Goal: Obtain resource: Obtain resource

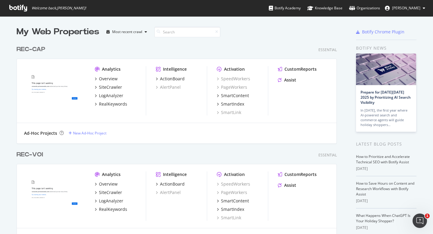
click at [33, 48] on div "REC-CAP" at bounding box center [31, 49] width 29 height 9
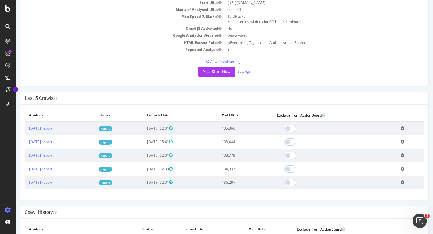
scroll to position [84, 0]
click at [52, 128] on link "[DATE] report" at bounding box center [40, 127] width 23 height 5
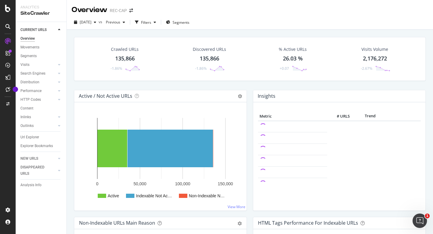
click at [130, 52] on div "Crawled URLs" at bounding box center [125, 49] width 28 height 6
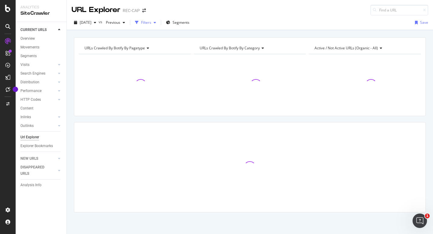
click at [151, 22] on div "Filters" at bounding box center [146, 22] width 10 height 5
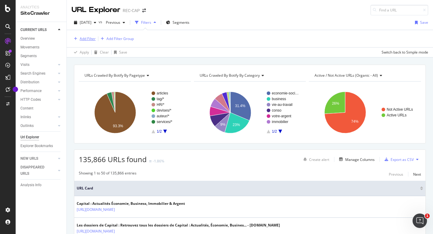
click at [81, 37] on div "Add Filter" at bounding box center [88, 38] width 16 height 5
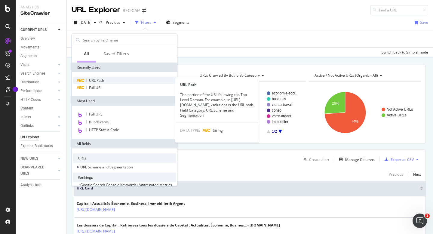
click at [97, 81] on span "URL Path" at bounding box center [96, 80] width 15 height 5
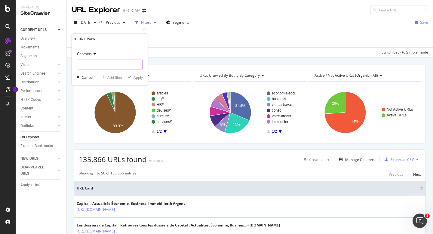
click at [107, 63] on input "text" at bounding box center [110, 65] width 66 height 10
type input "/conso"
click at [134, 76] on div "Apply" at bounding box center [138, 77] width 9 height 5
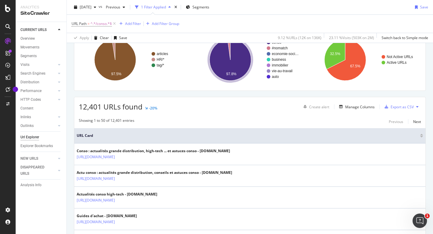
scroll to position [67, 0]
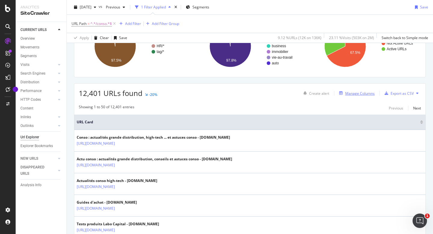
click at [360, 95] on div "Manage Columns" at bounding box center [359, 93] width 29 height 5
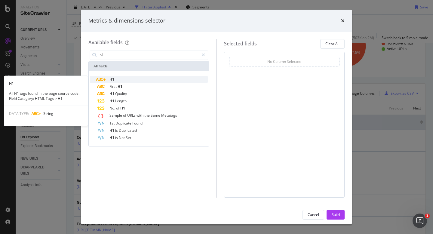
type input "h1"
click at [121, 80] on div "H1" at bounding box center [152, 79] width 111 height 7
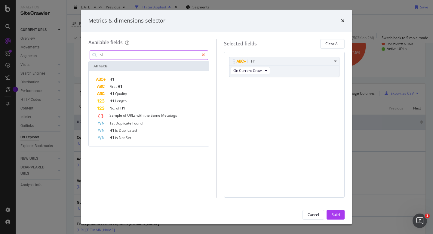
click at [205, 54] on div "modal" at bounding box center [203, 55] width 9 height 10
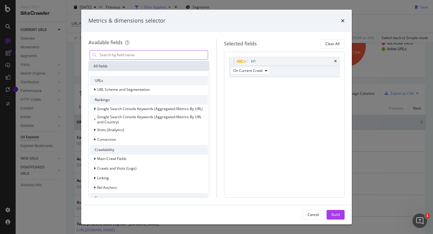
click at [189, 56] on input "modal" at bounding box center [153, 55] width 109 height 9
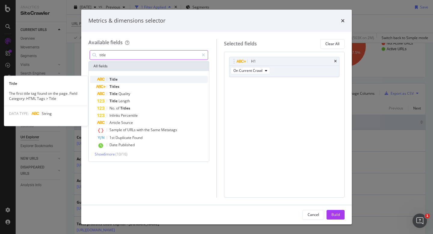
type input "title"
click at [119, 77] on div "Title" at bounding box center [152, 79] width 111 height 7
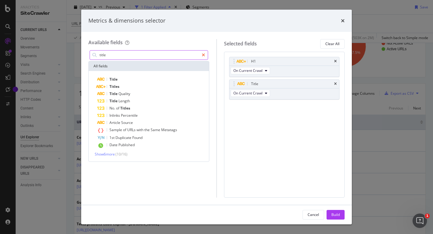
click at [202, 57] on div "modal" at bounding box center [203, 55] width 9 height 10
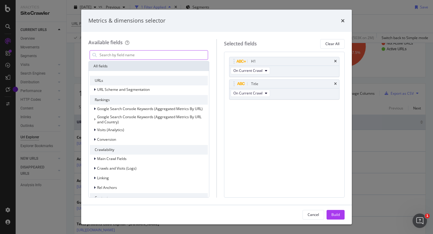
click at [190, 58] on input "modal" at bounding box center [153, 55] width 109 height 9
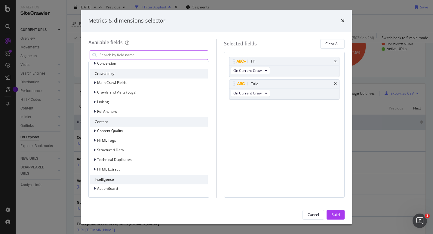
scroll to position [76, 0]
click at [336, 217] on div "Build" at bounding box center [335, 214] width 8 height 5
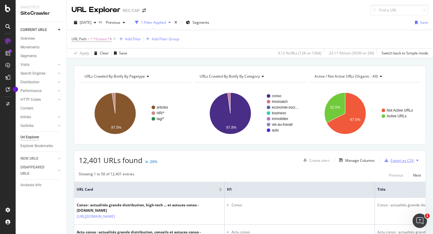
click at [392, 160] on div "Export as CSV" at bounding box center [402, 160] width 23 height 5
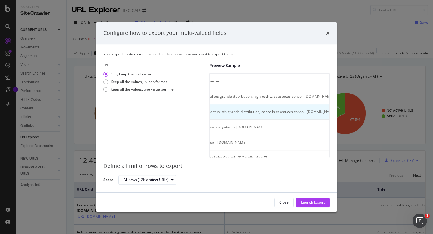
scroll to position [0, 202]
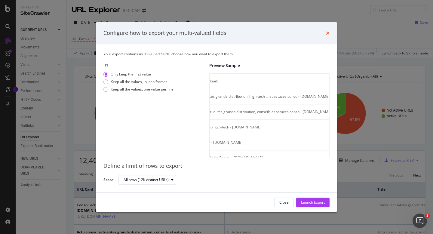
click at [328, 31] on icon "times" at bounding box center [328, 33] width 4 height 5
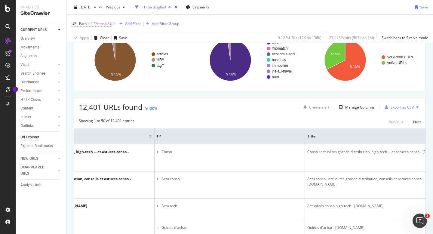
scroll to position [75, 0]
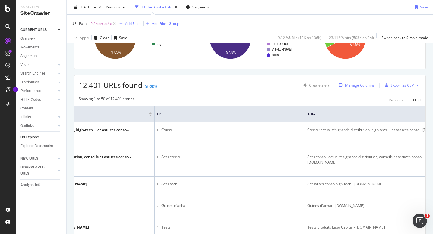
click at [358, 87] on div "Manage Columns" at bounding box center [359, 85] width 29 height 5
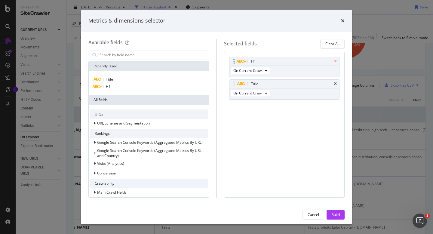
click at [337, 60] on icon "times" at bounding box center [335, 62] width 3 height 4
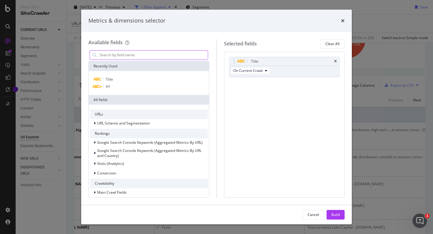
click at [188, 58] on input "modal" at bounding box center [153, 55] width 109 height 9
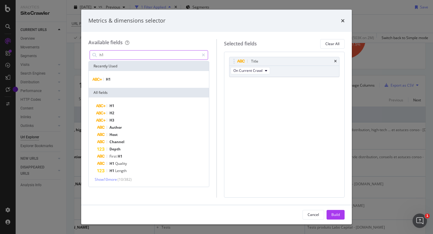
type input "h1"
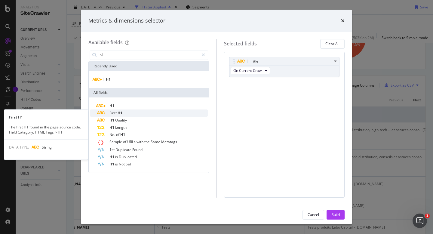
click at [124, 112] on div "First H1" at bounding box center [152, 112] width 111 height 7
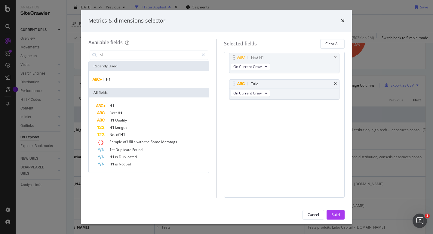
drag, startPoint x: 282, startPoint y: 85, endPoint x: 281, endPoint y: 59, distance: 26.5
click at [281, 59] on body "Analytics SiteCrawler CURRENT URLS Overview Movements Segments Visits Analysis …" at bounding box center [216, 117] width 433 height 234
click at [336, 212] on div "Build" at bounding box center [335, 214] width 8 height 9
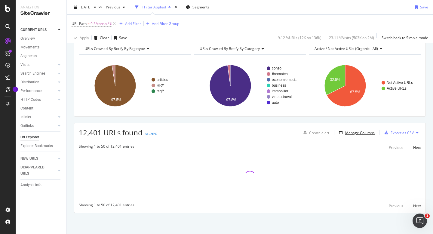
scroll to position [28, 0]
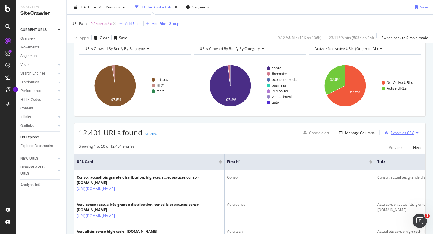
click at [391, 133] on div "Export as CSV" at bounding box center [402, 132] width 23 height 5
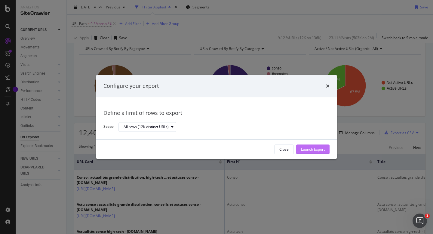
click at [316, 149] on div "Launch Export" at bounding box center [313, 149] width 24 height 5
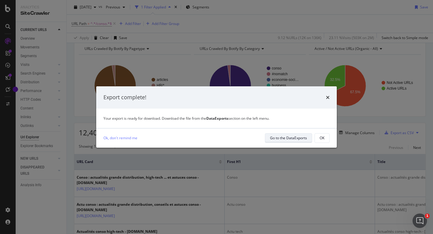
click at [277, 138] on div "Go to the DataExports" at bounding box center [288, 137] width 37 height 5
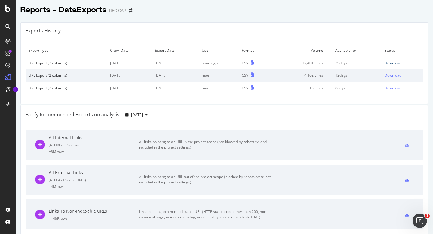
click at [385, 61] on div "Download" at bounding box center [393, 62] width 17 height 5
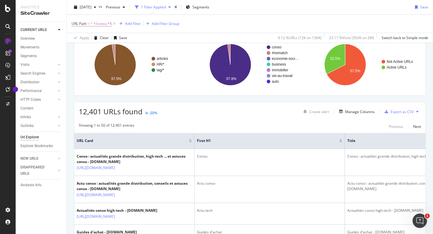
scroll to position [53, 0]
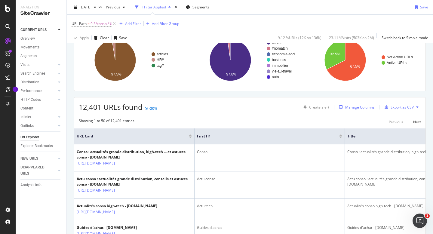
click at [352, 106] on div "Manage Columns" at bounding box center [359, 107] width 29 height 5
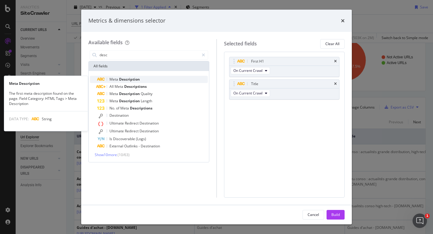
click at [135, 76] on div "Meta Description" at bounding box center [152, 79] width 111 height 7
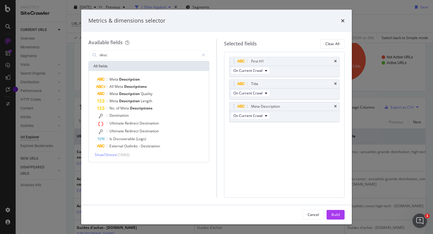
click at [241, 149] on div "First H1 On Current Crawl Title On Current Crawl Meta Description On Current Cr…" at bounding box center [284, 125] width 121 height 146
click at [163, 57] on input "desc" at bounding box center [149, 55] width 100 height 9
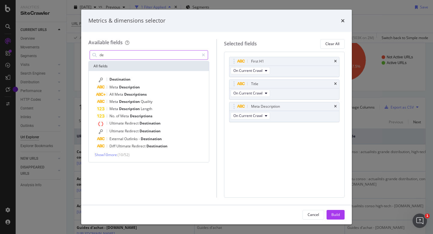
type input "d"
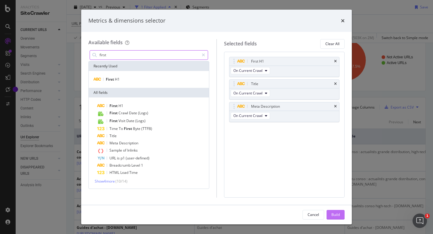
type input "first"
click at [333, 213] on div "Build" at bounding box center [335, 214] width 8 height 5
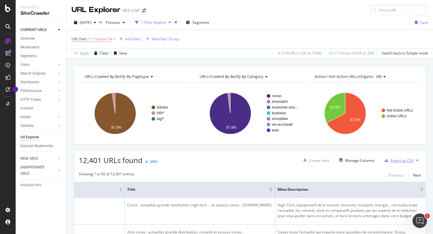
click at [387, 157] on div "Export as CSV" at bounding box center [398, 160] width 32 height 9
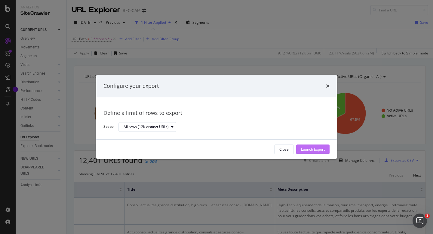
click at [323, 149] on div "Launch Export" at bounding box center [313, 149] width 24 height 5
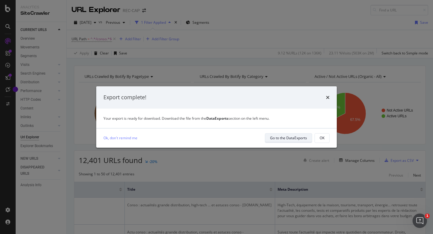
click at [283, 137] on div "Go to the DataExports" at bounding box center [288, 137] width 37 height 5
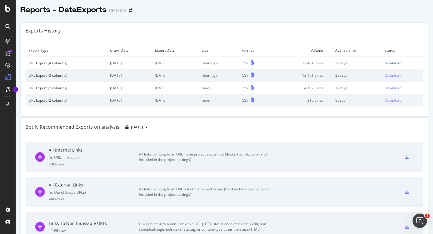
click at [385, 63] on div "Download" at bounding box center [393, 62] width 17 height 5
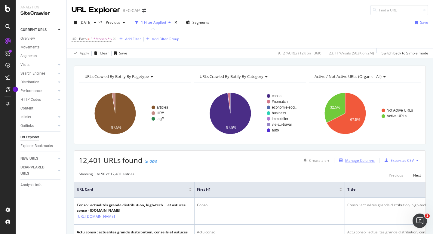
click at [347, 159] on div "Manage Columns" at bounding box center [359, 160] width 29 height 5
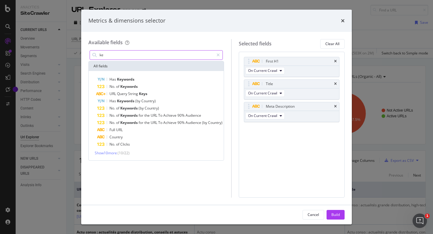
type input "k"
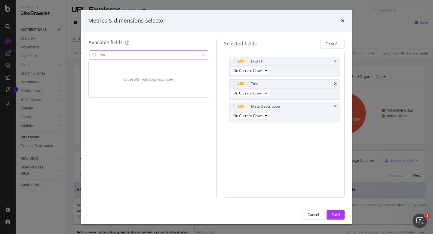
type input "m"
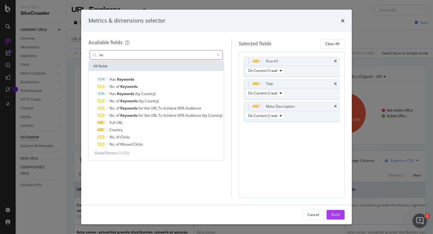
type input "k"
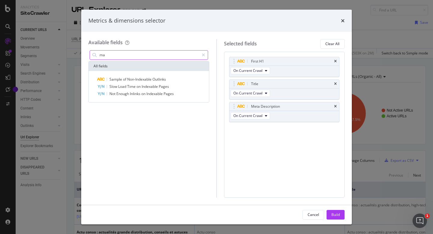
type input "m"
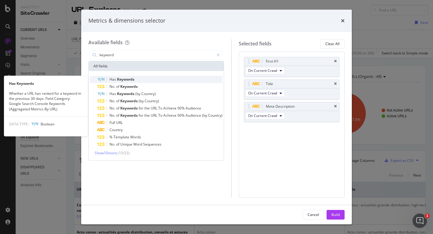
type input "keyword"
click at [153, 79] on div "Has Keywords" at bounding box center [159, 79] width 125 height 7
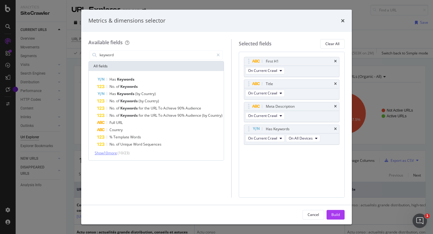
click at [116, 154] on span "Show 10 more" at bounding box center [106, 152] width 22 height 5
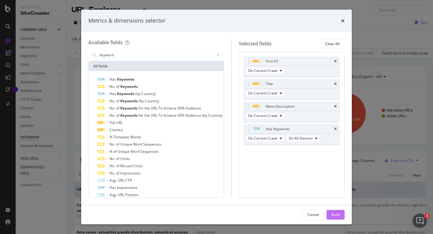
click at [331, 213] on div "Build" at bounding box center [335, 214] width 8 height 5
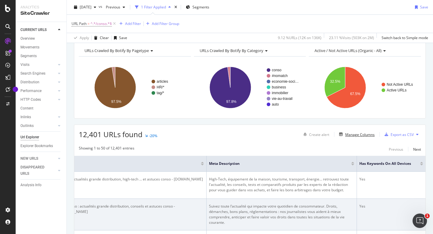
scroll to position [23, 0]
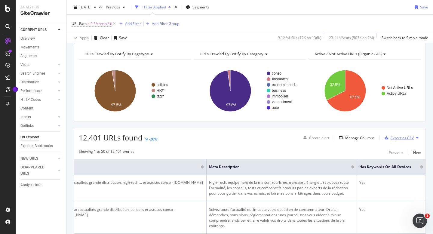
click at [392, 138] on div "Export as CSV" at bounding box center [402, 137] width 23 height 5
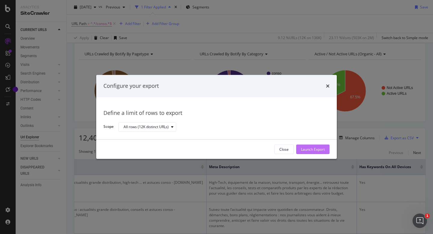
click at [319, 149] on div "Launch Export" at bounding box center [313, 149] width 24 height 5
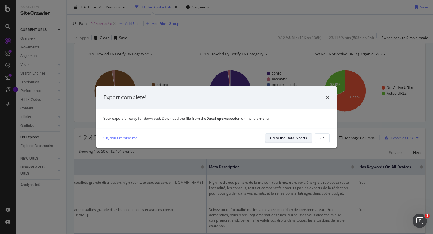
click at [291, 138] on div "Go to the DataExports" at bounding box center [288, 137] width 37 height 5
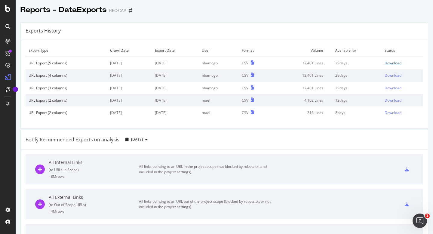
click at [388, 62] on div "Download" at bounding box center [393, 62] width 17 height 5
